Goal: Register for event/course

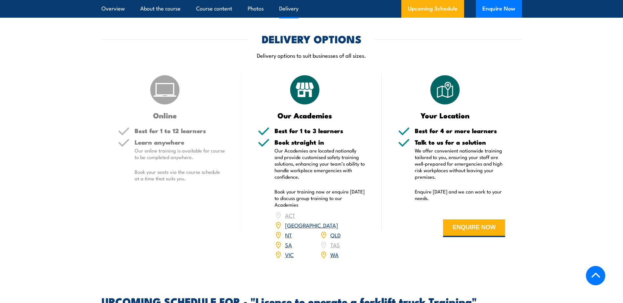
scroll to position [821, 0]
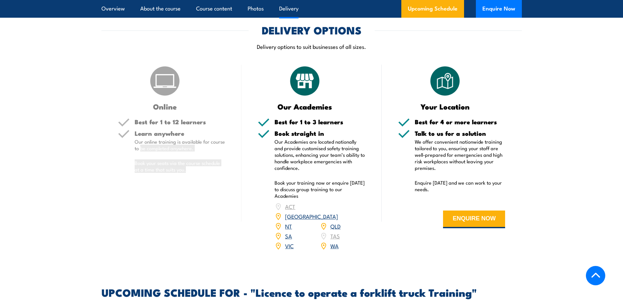
drag, startPoint x: 185, startPoint y: 172, endPoint x: 141, endPoint y: 149, distance: 50.2
click at [141, 149] on div "Learn anywhere Our online training is available for course to be completed anyw…" at bounding box center [180, 157] width 91 height 54
click at [207, 173] on p "Book your seats via the course schedule at a time that suits you." at bounding box center [180, 166] width 91 height 13
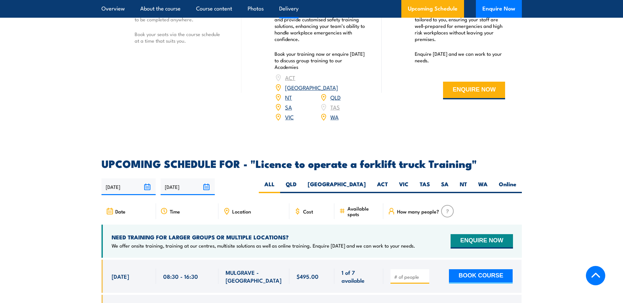
scroll to position [919, 0]
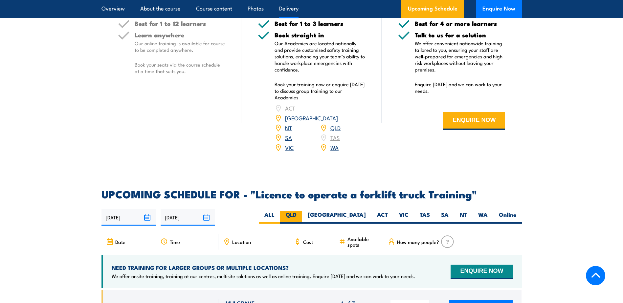
click at [302, 211] on label "QLD" at bounding box center [291, 217] width 22 height 13
click at [301, 211] on input "QLD" at bounding box center [298, 213] width 4 height 4
radio input "true"
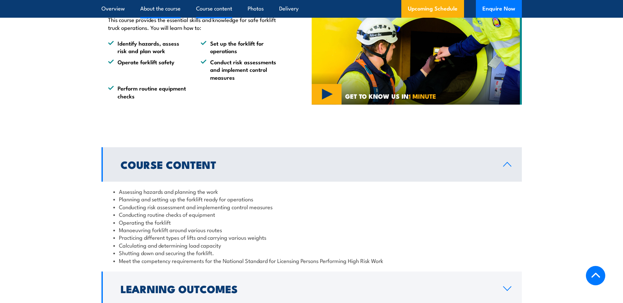
scroll to position [460, 0]
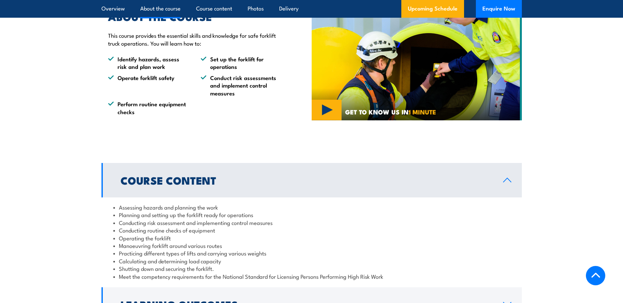
click at [169, 8] on link "About the course" at bounding box center [160, 8] width 40 height 17
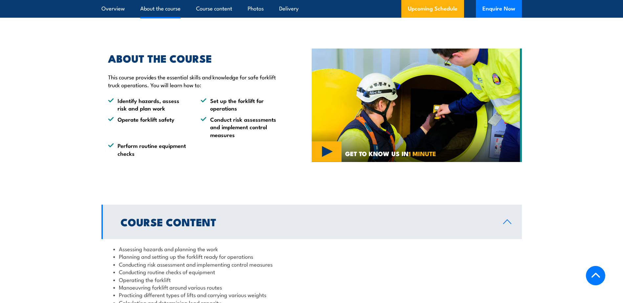
scroll to position [414, 0]
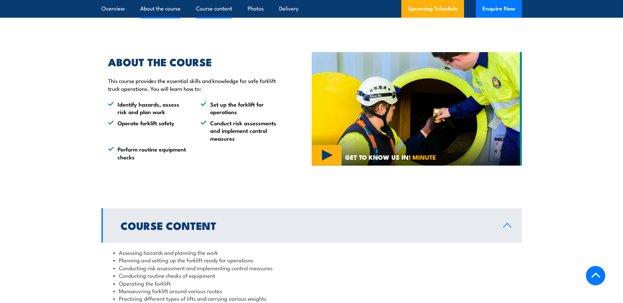
click at [216, 10] on link "Course content" at bounding box center [214, 8] width 36 height 17
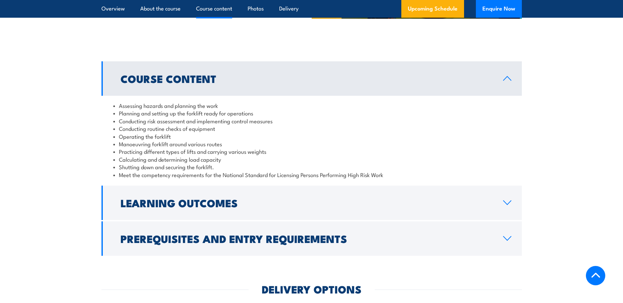
scroll to position [582, 0]
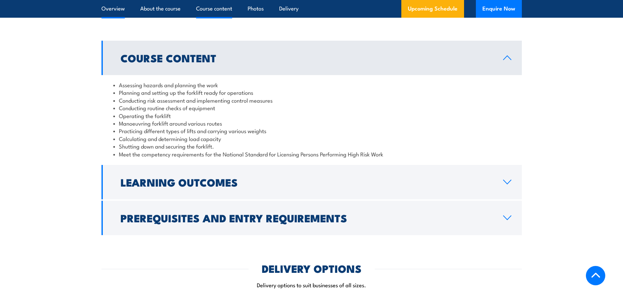
click at [120, 10] on link "Overview" at bounding box center [112, 8] width 23 height 17
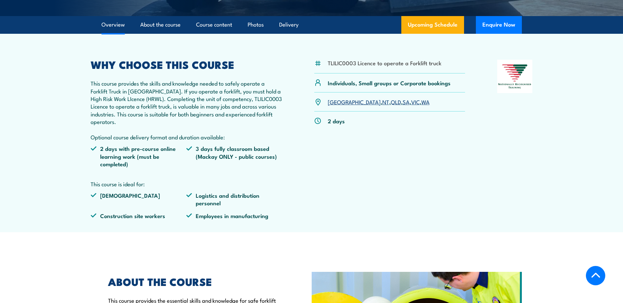
scroll to position [187, 0]
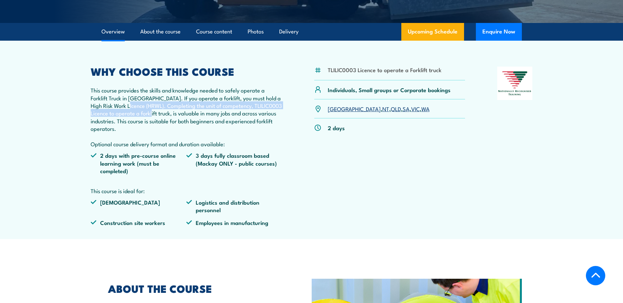
drag, startPoint x: 129, startPoint y: 109, endPoint x: 149, endPoint y: 112, distance: 19.9
click at [149, 112] on p "This course provides the skills and knowledge needed to safely operate a Forkli…" at bounding box center [187, 116] width 192 height 61
drag, startPoint x: 149, startPoint y: 112, endPoint x: 153, endPoint y: 115, distance: 4.9
click at [153, 115] on p "This course provides the skills and knowledge needed to safely operate a Forkli…" at bounding box center [187, 116] width 192 height 61
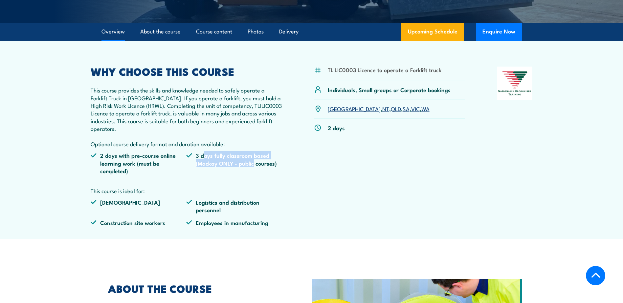
drag, startPoint x: 204, startPoint y: 157, endPoint x: 254, endPoint y: 171, distance: 51.4
click at [254, 171] on li "3 days fully classroom based (Mackay ONLY - public courses)" at bounding box center [234, 163] width 96 height 23
click at [266, 178] on ul "2 days with pre-course online learning work (must be completed) 3 days fully cl…" at bounding box center [187, 166] width 192 height 28
click at [391, 109] on link "QLD" at bounding box center [396, 109] width 10 height 8
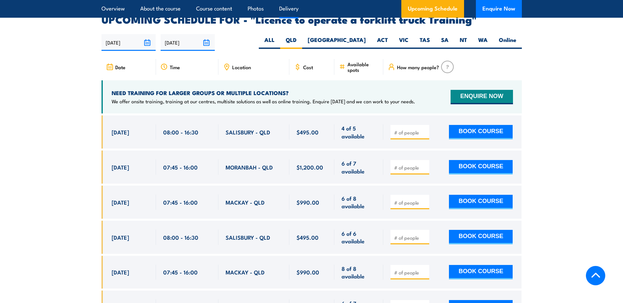
scroll to position [1099, 0]
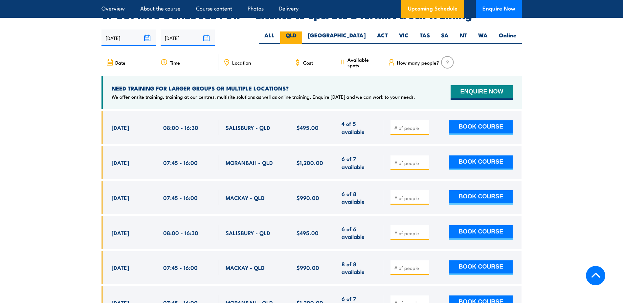
click at [302, 32] on label "QLD" at bounding box center [291, 38] width 22 height 13
click at [301, 32] on input "QLD" at bounding box center [298, 34] width 4 height 4
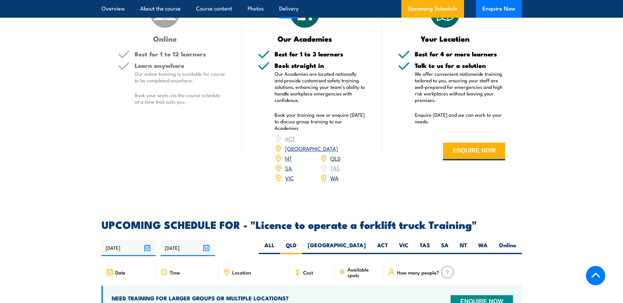
scroll to position [803, 0]
